Goal: Use online tool/utility: Use online tool/utility

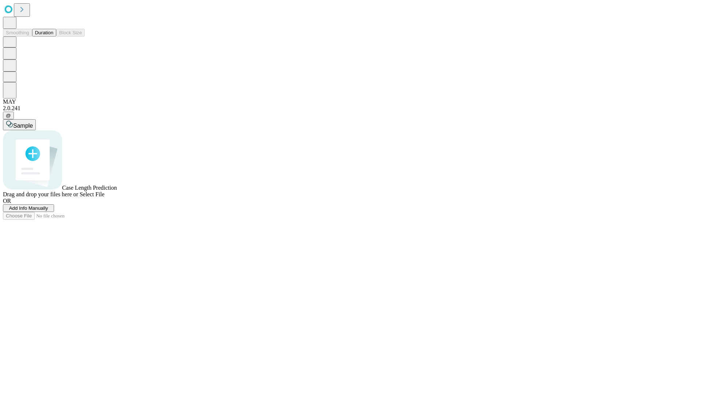
click at [53, 37] on button "Duration" at bounding box center [44, 33] width 24 height 8
click at [33, 123] on span "Sample" at bounding box center [23, 126] width 20 height 6
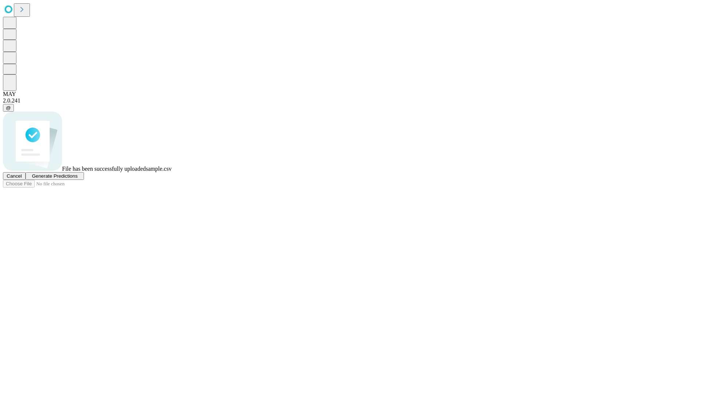
click at [77, 179] on span "Generate Predictions" at bounding box center [55, 175] width 46 height 5
